Goal: Use online tool/utility: Utilize a website feature to perform a specific function

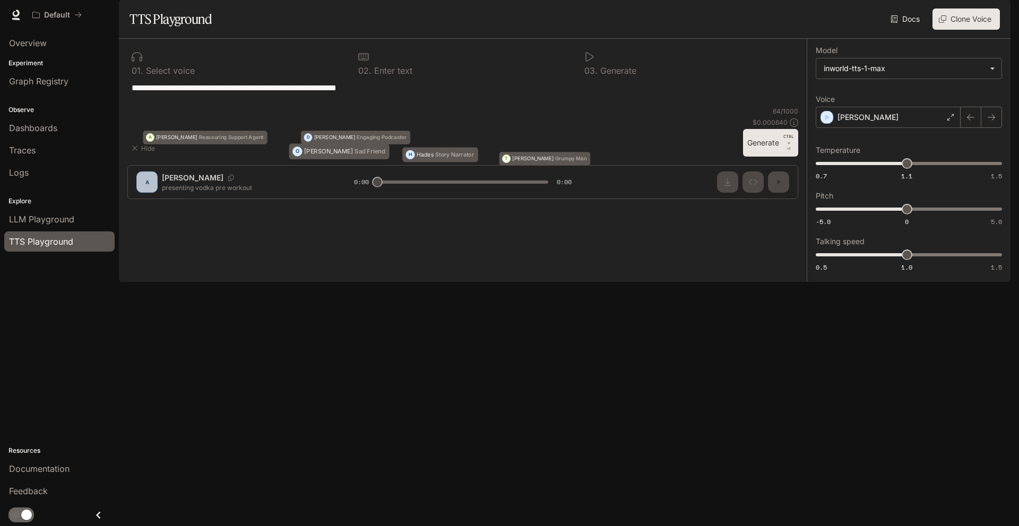
click at [200, 106] on textarea at bounding box center [463, 94] width 662 height 24
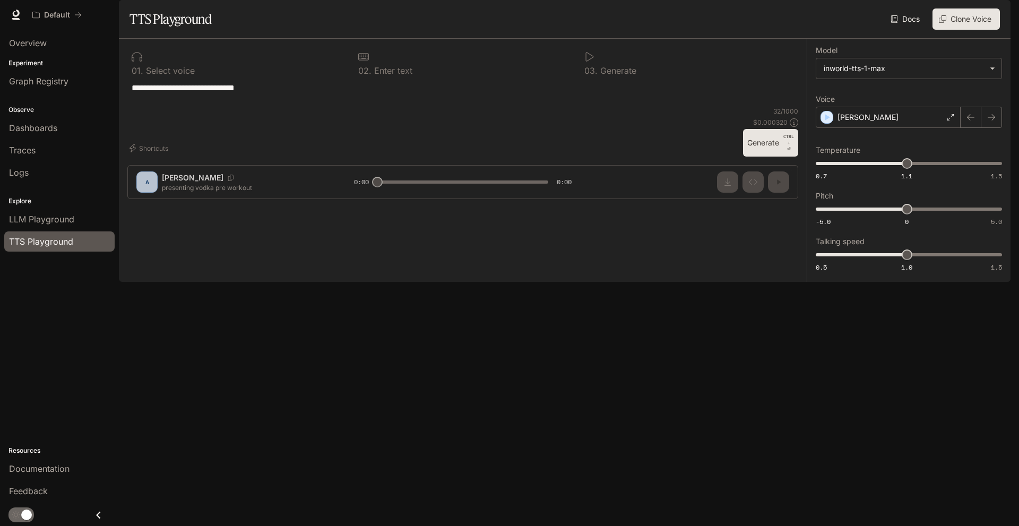
type textarea "**********"
click at [766, 157] on button "Generate CTRL + ⏎" at bounding box center [770, 143] width 55 height 28
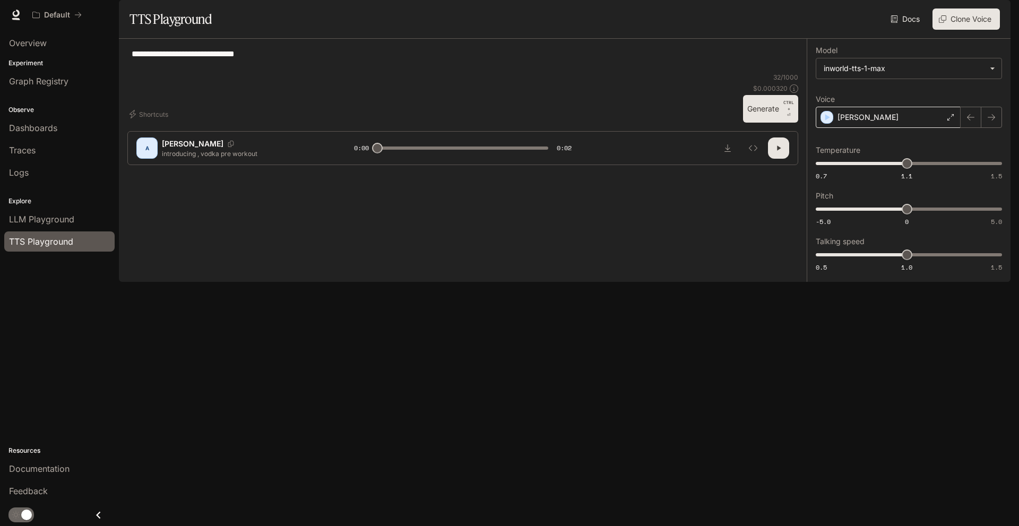
click at [946, 128] on div "[PERSON_NAME]" at bounding box center [888, 117] width 145 height 21
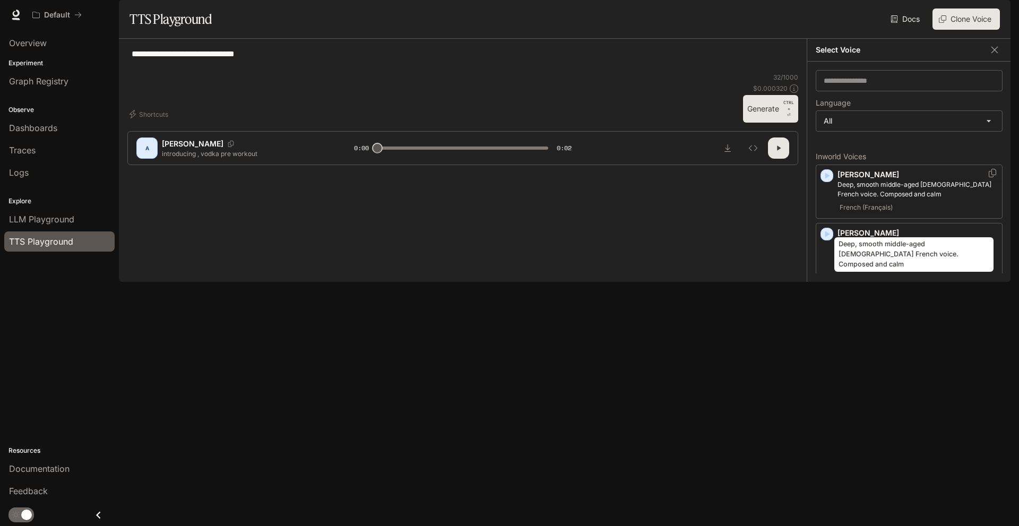
click at [846, 199] on p "Deep, smooth middle-aged [DEMOGRAPHIC_DATA] French voice. Composed and calm" at bounding box center [917, 189] width 160 height 19
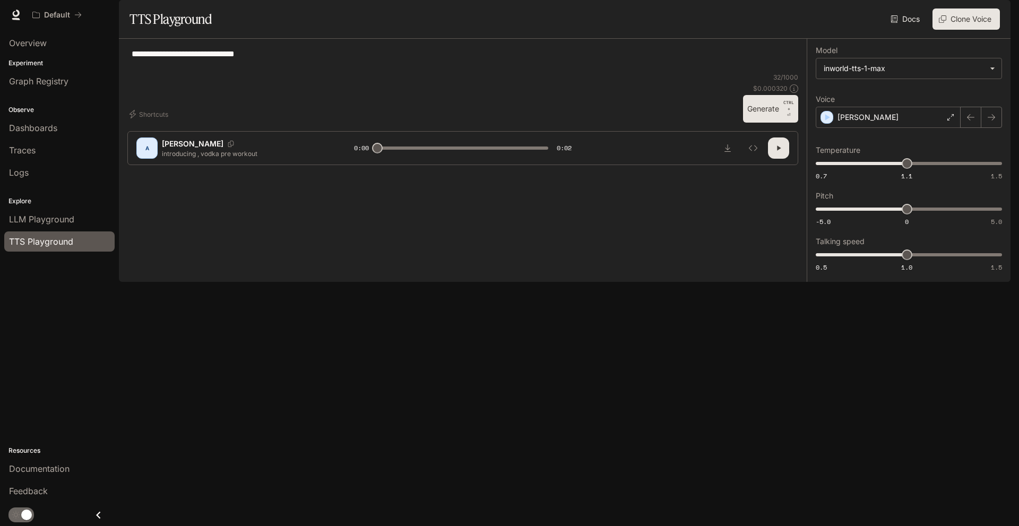
click at [782, 152] on icon "button" at bounding box center [778, 148] width 8 height 8
click at [782, 123] on button "Generate CTRL + ⏎" at bounding box center [770, 109] width 55 height 28
click at [777, 151] on icon "button" at bounding box center [779, 148] width 4 height 5
click at [949, 120] on icon at bounding box center [950, 117] width 6 height 6
click at [949, 146] on div "**********" at bounding box center [909, 160] width 204 height 243
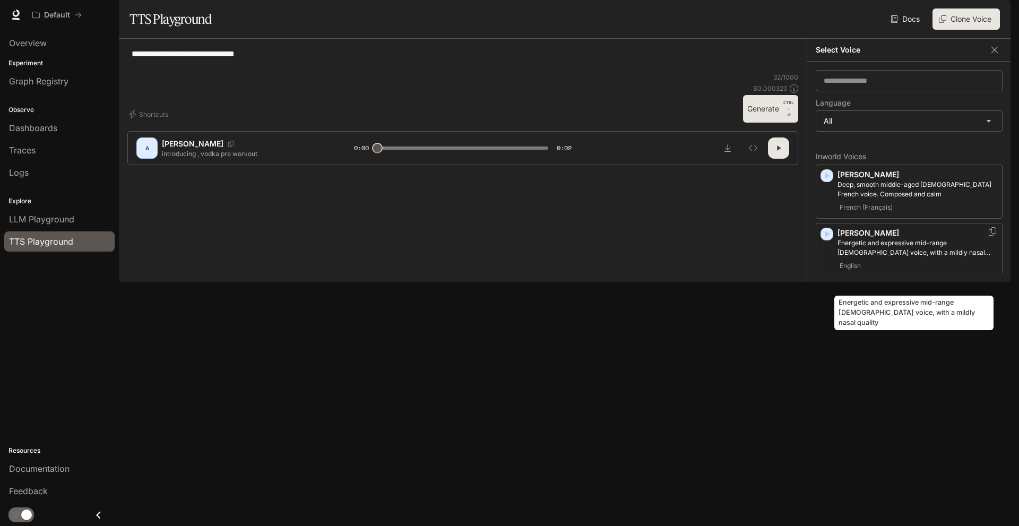
click at [872, 257] on p "Energetic and expressive mid-range [DEMOGRAPHIC_DATA] voice, with a mildly nasa…" at bounding box center [917, 247] width 160 height 19
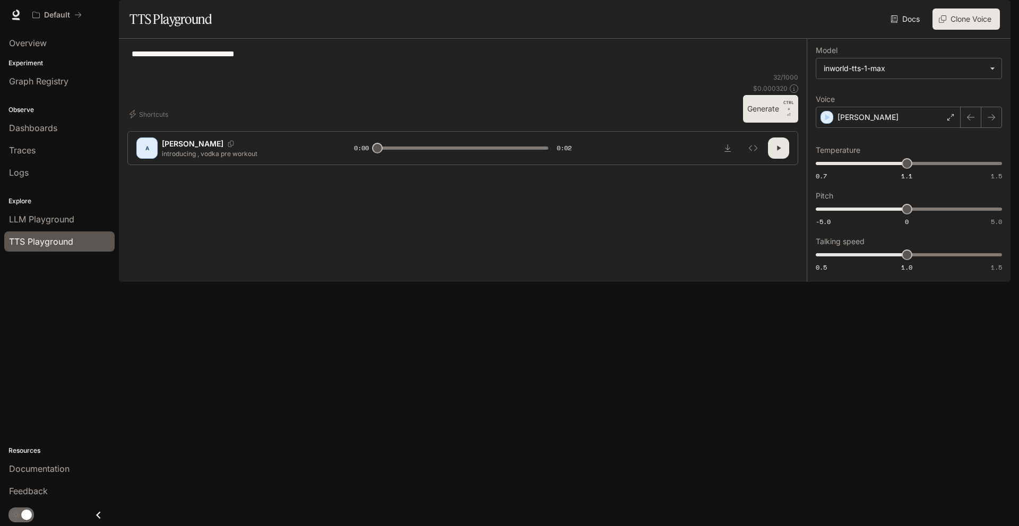
click at [776, 152] on icon "button" at bounding box center [778, 148] width 8 height 8
click at [780, 123] on button "Generate CTRL + ⏎" at bounding box center [770, 109] width 55 height 28
click at [778, 152] on icon "button" at bounding box center [778, 148] width 8 height 8
type input "*"
